Goal: Book appointment/travel/reservation

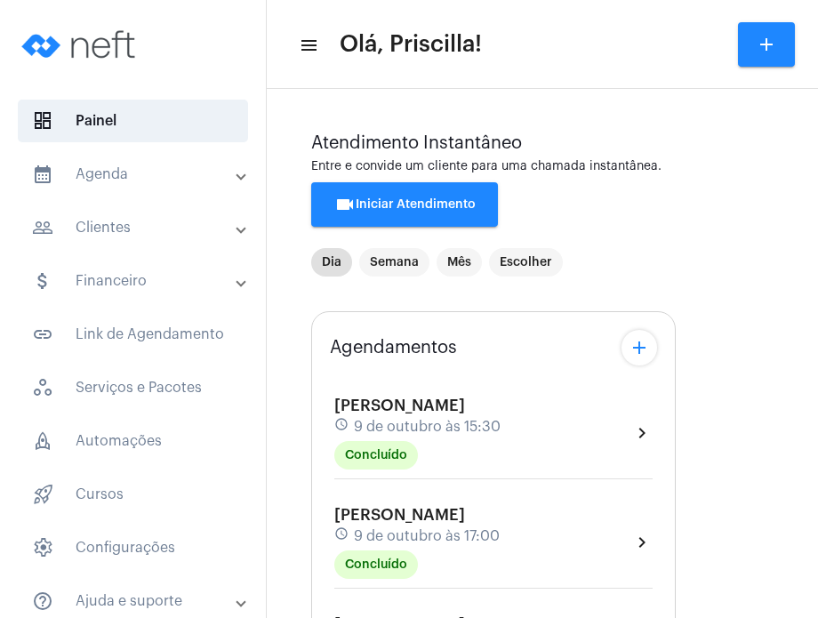
click at [192, 173] on mat-panel-title "calendar_month_outlined Agenda" at bounding box center [134, 174] width 205 height 21
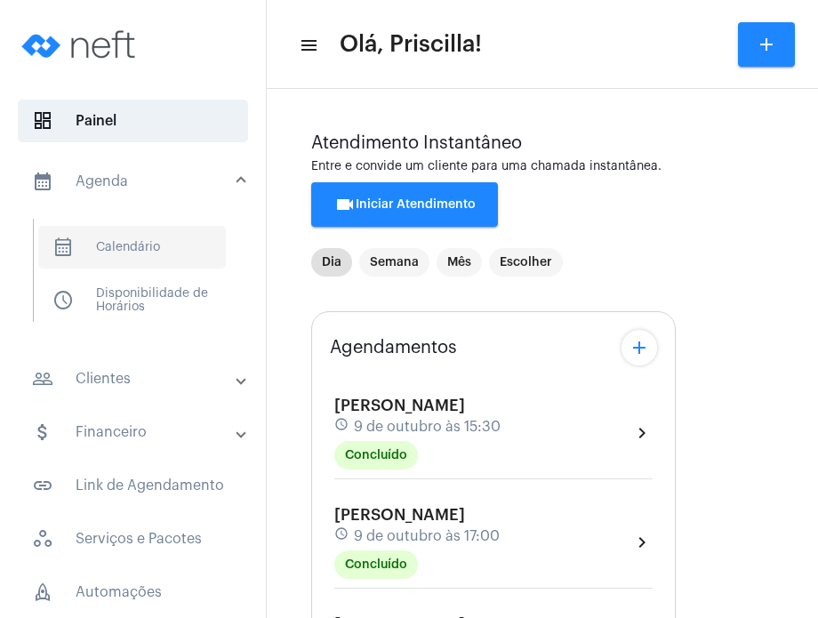
click at [139, 255] on span "calendar_month_outlined Calendário" at bounding box center [132, 247] width 188 height 43
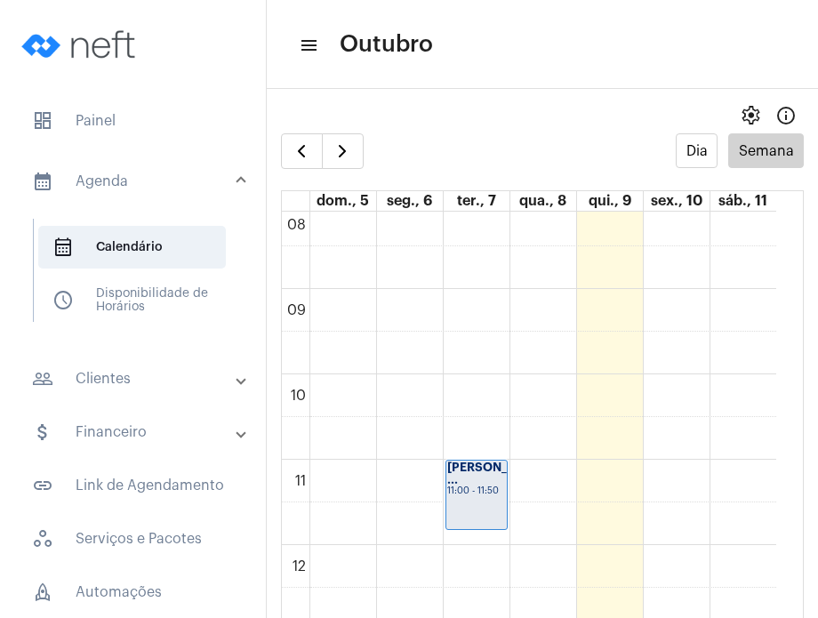
scroll to position [727, 0]
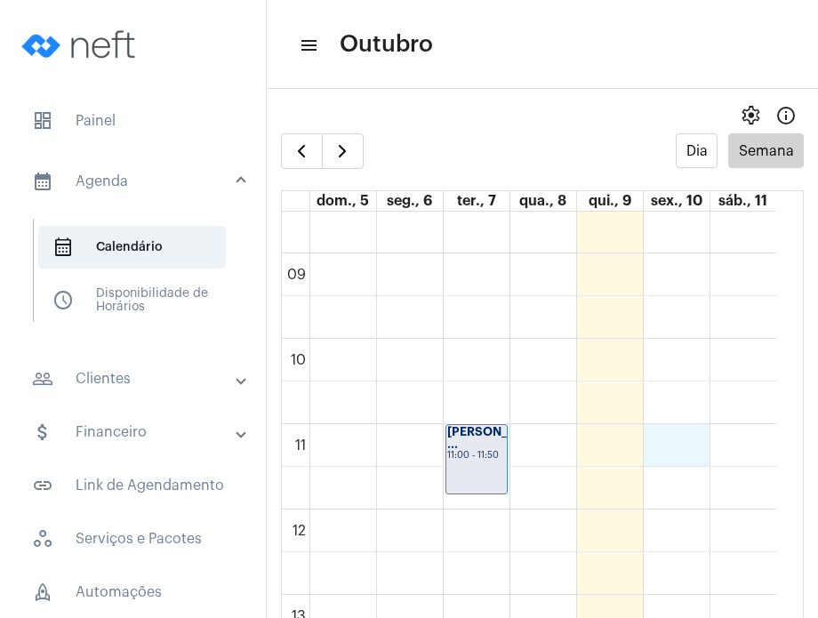
click at [673, 444] on div "00 01 02 03 04 05 06 07 08 09 10 11 12 13 14 15 16 17 18 19 20 21 22 23 [PERSON…" at bounding box center [529, 509] width 495 height 2049
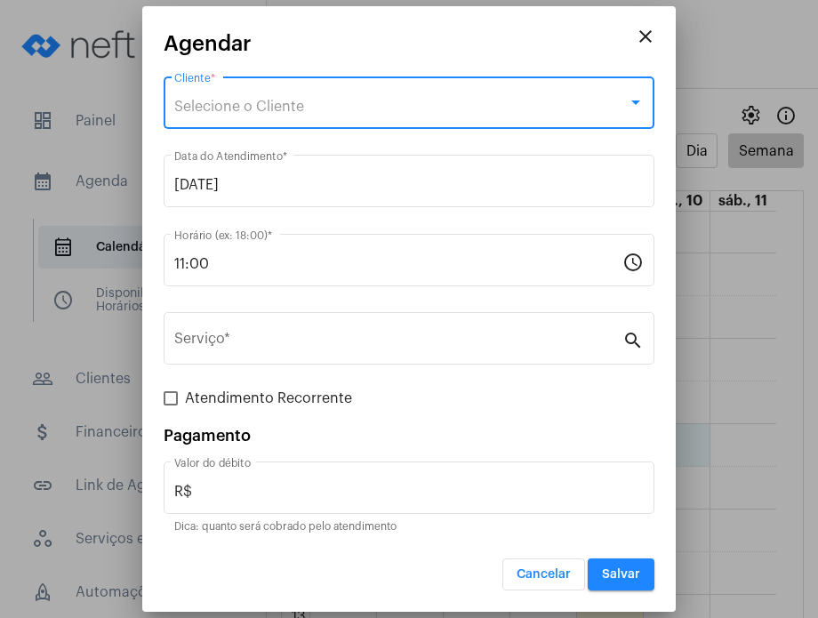
click at [290, 108] on span "Selecione o Cliente" at bounding box center [239, 107] width 130 height 14
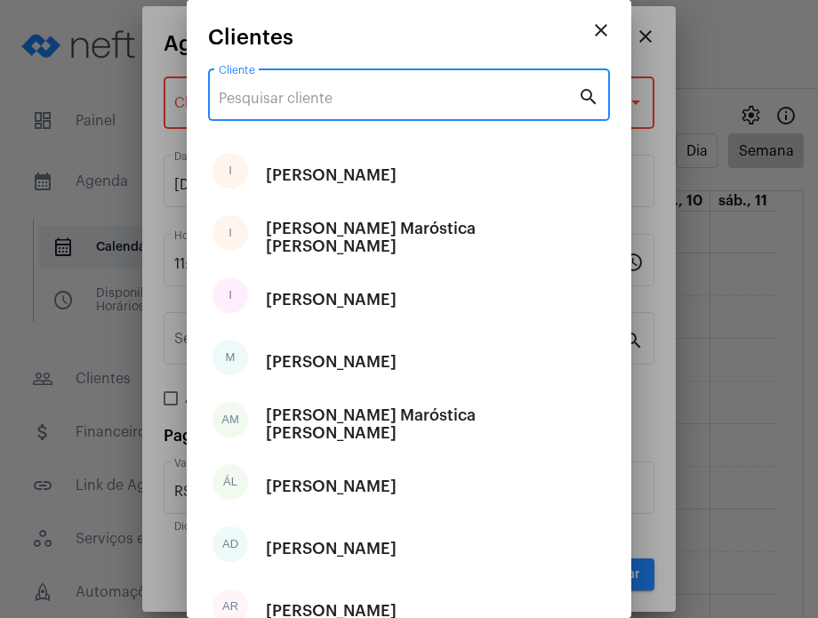
click at [287, 97] on input "Cliente" at bounding box center [398, 99] width 359 height 16
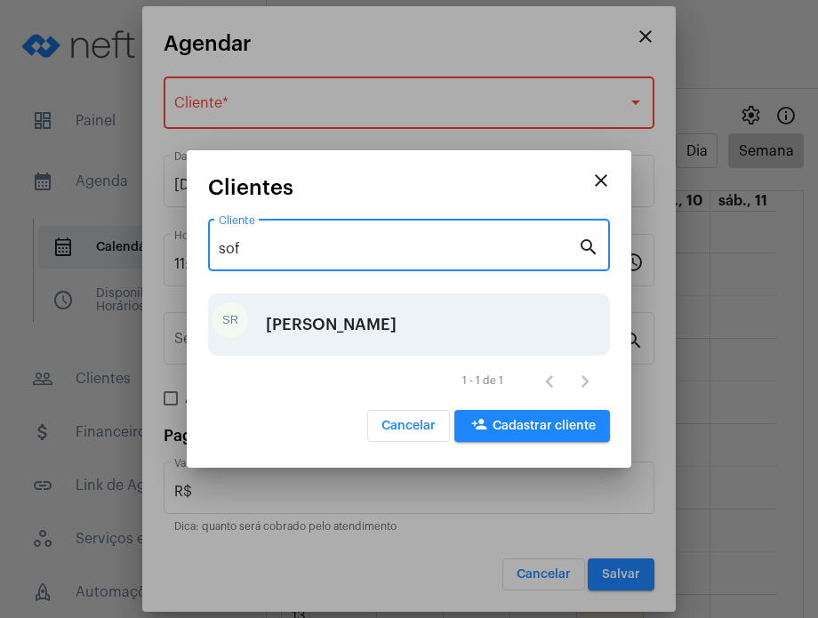
type input "sof"
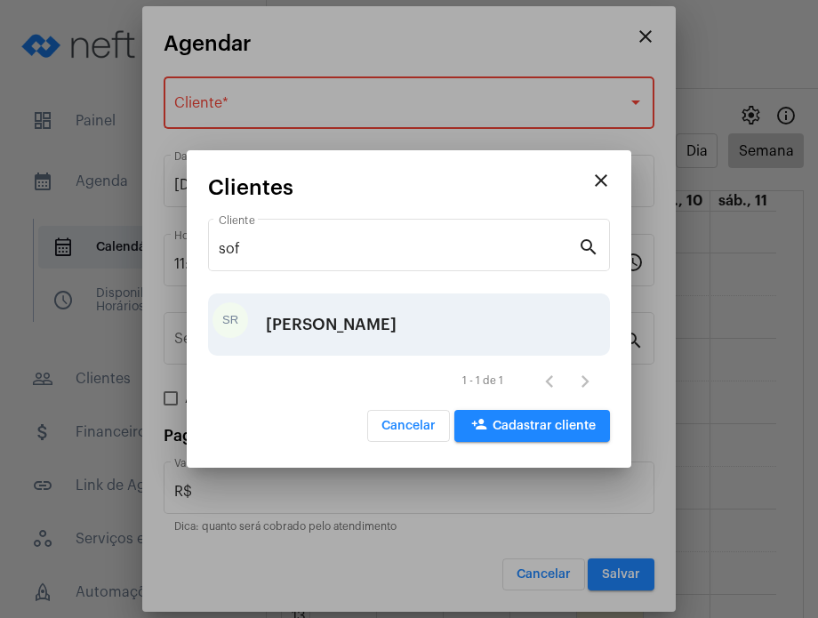
click at [285, 338] on div "[PERSON_NAME]" at bounding box center [331, 324] width 131 height 53
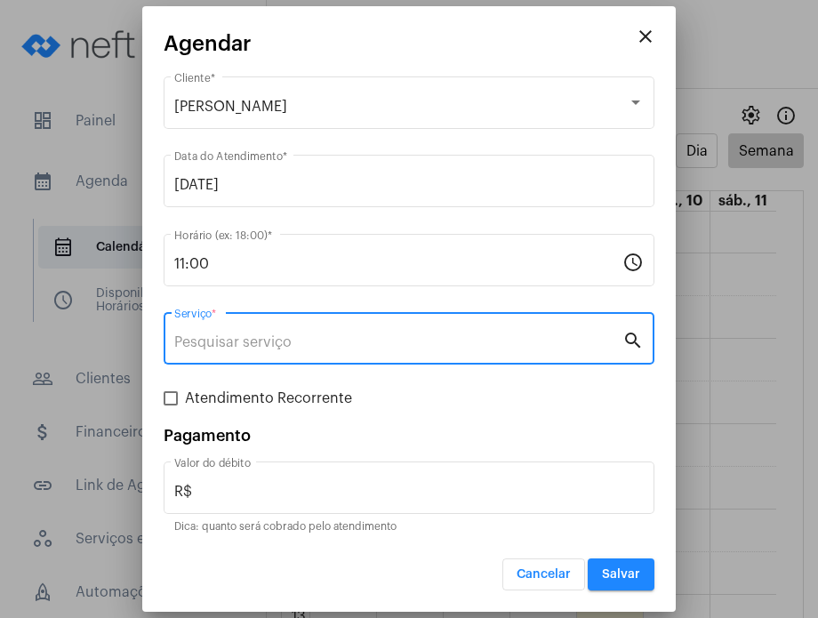
click at [285, 338] on input "Serviço *" at bounding box center [398, 342] width 448 height 16
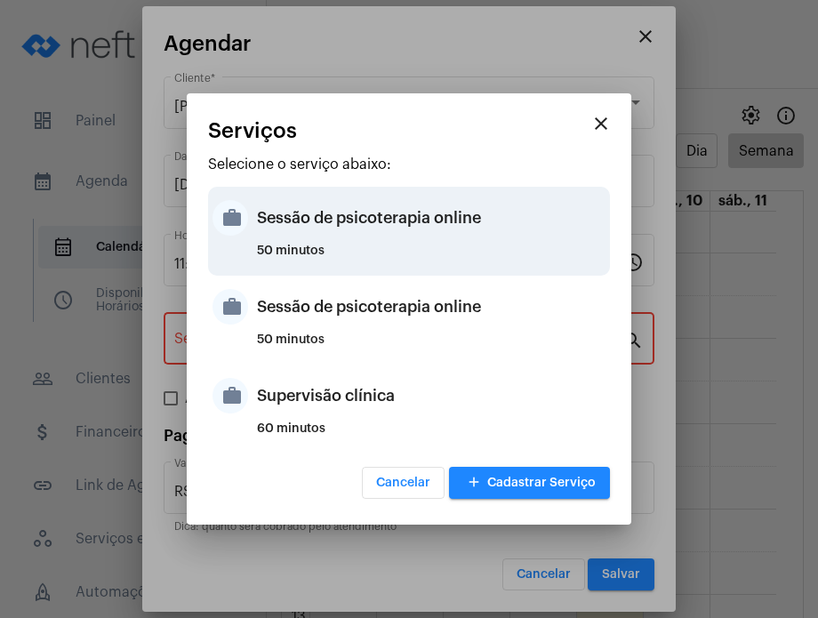
click at [307, 227] on div "Sessão de psicoterapia online" at bounding box center [431, 217] width 349 height 53
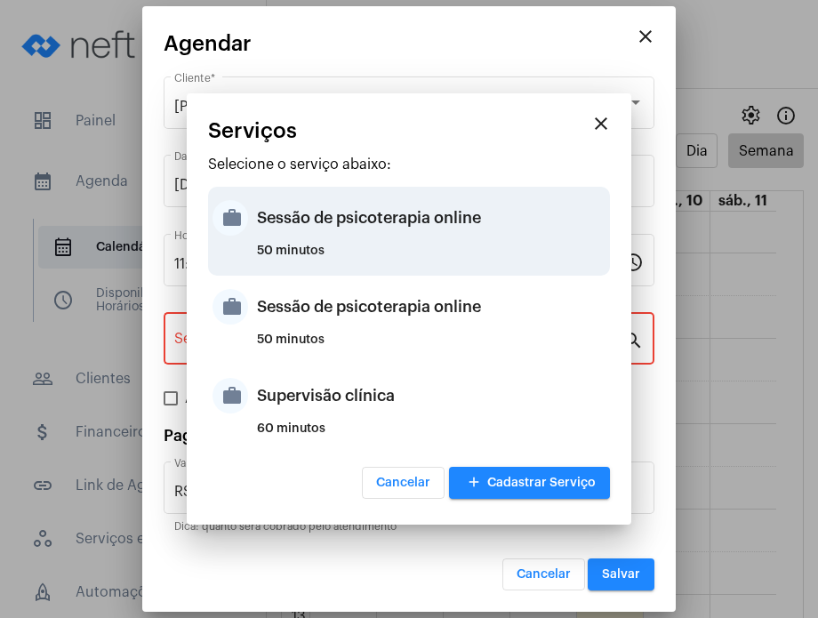
type input "Sessão de psicoterapia online"
type input "R$ 230"
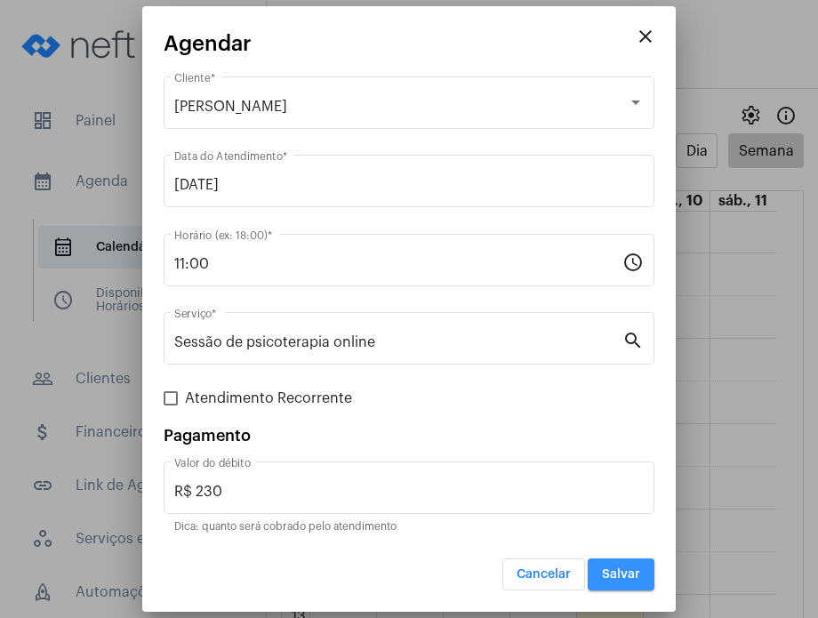
click at [637, 560] on button "Salvar" at bounding box center [621, 575] width 67 height 32
